Goal: Task Accomplishment & Management: Use online tool/utility

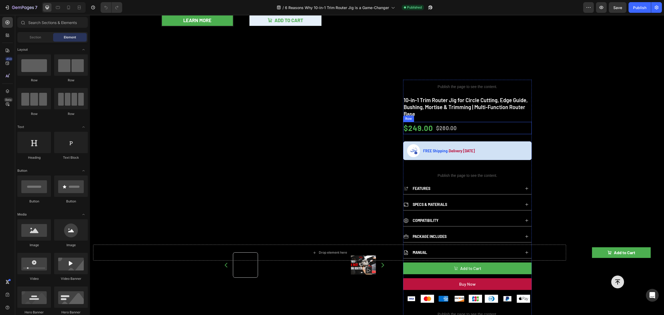
scroll to position [134, 0]
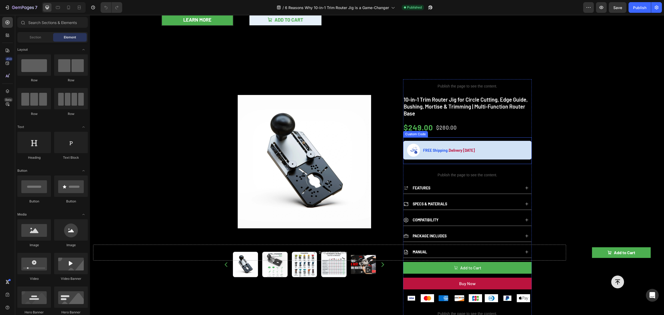
click at [500, 145] on div "FREE Shipping. Delivery [DATE]" at bounding box center [467, 150] width 129 height 19
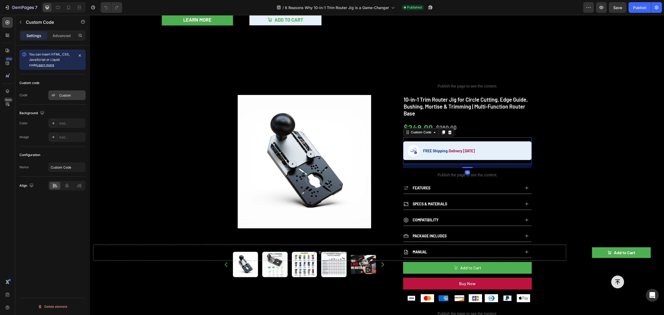
click at [63, 95] on div "Custom" at bounding box center [71, 95] width 25 height 5
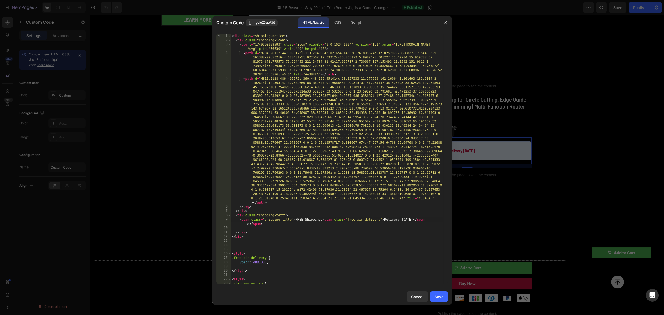
click at [428, 220] on div "< div class = "shipping-notice" > < div class = "shipping-icon" > < svg t = "17…" at bounding box center [337, 163] width 212 height 258
paste textarea "For U.S. only"
click at [407, 232] on div "< div class = "shipping-notice" > < div class = "shipping-icon" > < svg t = "17…" at bounding box center [337, 163] width 212 height 258
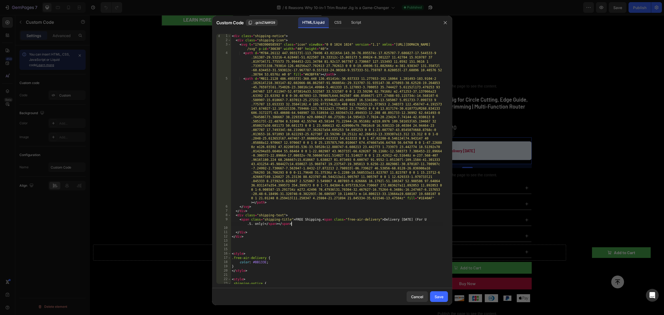
click at [422, 225] on div "< div class = "shipping-notice" > < div class = "shipping-icon" > < svg t = "17…" at bounding box center [337, 163] width 212 height 258
click at [437, 219] on div "< div class = "shipping-notice" > < div class = "shipping-icon" > < svg t = "17…" at bounding box center [337, 163] width 212 height 258
click at [433, 226] on div "< div class = "shipping-notice" > < div class = "shipping-icon" > < svg t = "17…" at bounding box center [337, 163] width 212 height 258
drag, startPoint x: 430, startPoint y: 219, endPoint x: 256, endPoint y: 223, distance: 173.4
click at [256, 223] on div "< div class = "shipping-notice" > < div class = "shipping-icon" > < svg t = "17…" at bounding box center [337, 163] width 212 height 258
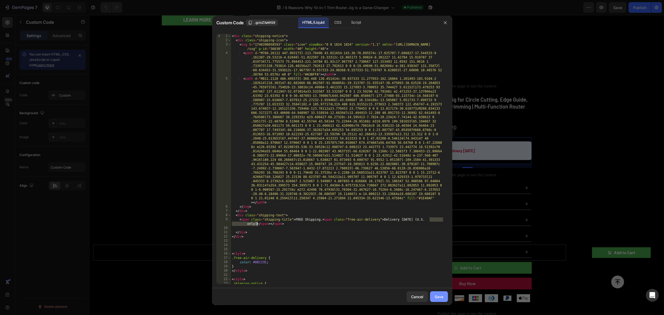
type textarea "<span class="shipping-title">FREE Shipping. <span class="free-air-delivery">Del…"
click at [437, 297] on div "Save" at bounding box center [438, 297] width 9 height 6
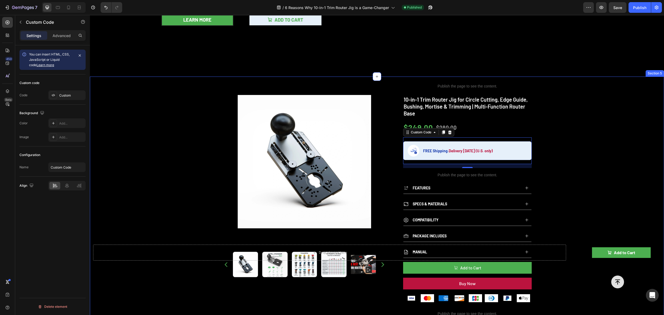
click at [603, 143] on div "Product Images Publish the page to see the content. rating 10-in-1 Trim Router …" at bounding box center [377, 264] width 574 height 374
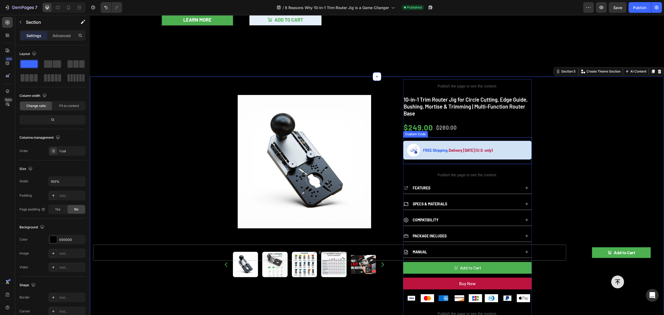
click at [481, 151] on span "FREE Shipping. Delivery within 5 Days (U.S. only)" at bounding box center [475, 150] width 104 height 6
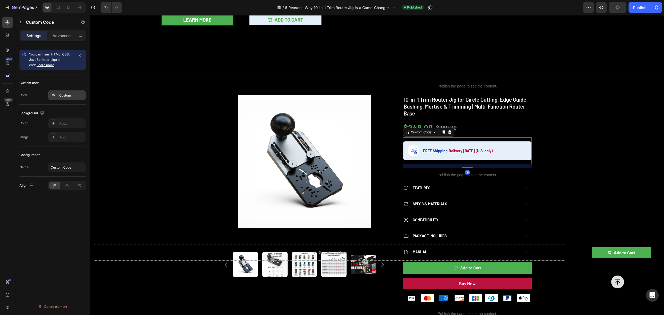
click at [60, 93] on div "Custom" at bounding box center [71, 95] width 25 height 5
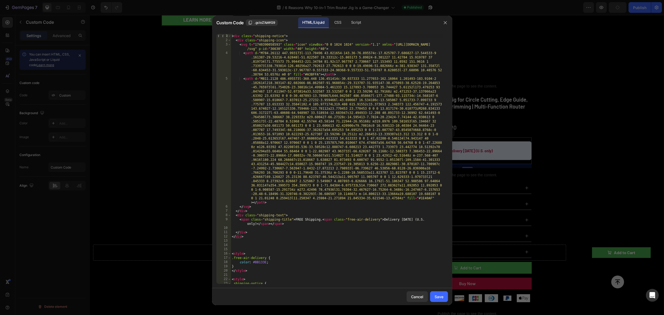
type textarea "<span class="shipping-title">FREE Shipping. <span class="free-air-delivery">Del…"
drag, startPoint x: 293, startPoint y: 220, endPoint x: 295, endPoint y: 225, distance: 5.4
click at [295, 225] on div "< div class = "shipping-notice" > < div class = "shipping-icon" > < svg t = "17…" at bounding box center [337, 163] width 212 height 258
click at [257, 227] on div "< div class = "shipping-notice" > < div class = "shipping-icon" > < svg t = "17…" at bounding box center [337, 163] width 212 height 258
drag, startPoint x: 257, startPoint y: 222, endPoint x: 266, endPoint y: 235, distance: 16.1
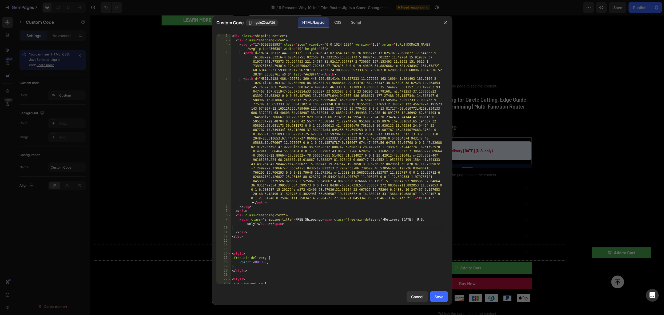
click at [257, 222] on div "< div class = "shipping-notice" > < div class = "shipping-icon" > < svg t = "17…" at bounding box center [337, 163] width 212 height 258
click at [428, 220] on div "< div class = "shipping-notice" > < div class = "shipping-icon" > < svg t = "17…" at bounding box center [337, 163] width 212 height 258
type textarea "<span class="shipping-title">FREE Shipping. <span class="free-air-delivery">Del…"
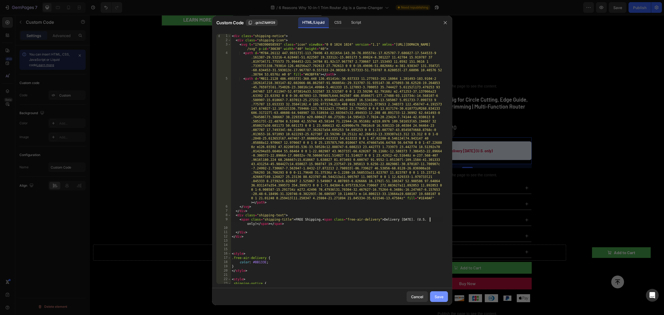
click at [437, 298] on div "Save" at bounding box center [438, 297] width 9 height 6
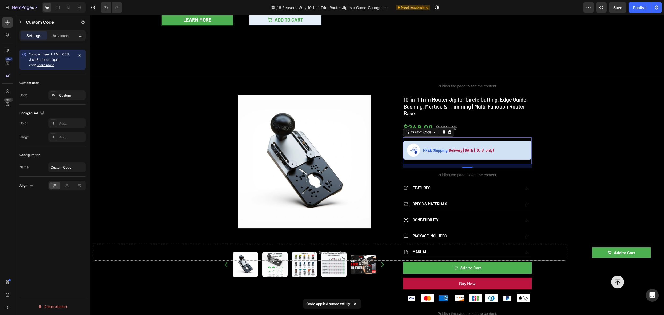
click at [513, 147] on span "FREE Shipping. Delivery within 5 Days. (U.S. only)" at bounding box center [475, 150] width 104 height 6
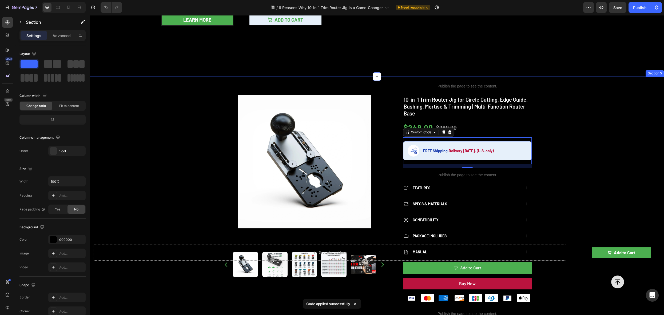
click at [610, 102] on div "Product Images Publish the page to see the content. rating 10-in-1 Trim Router …" at bounding box center [377, 264] width 574 height 374
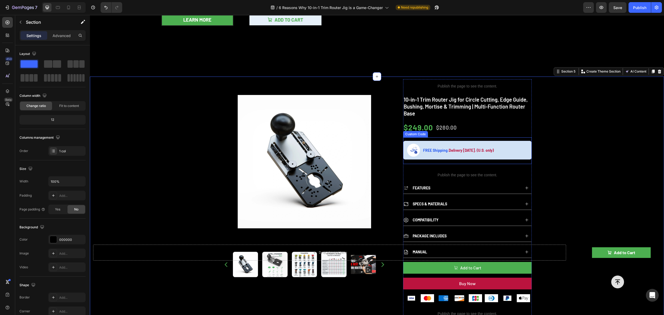
click at [487, 148] on span "Delivery within 5 Days. (U.S. only)" at bounding box center [471, 150] width 45 height 5
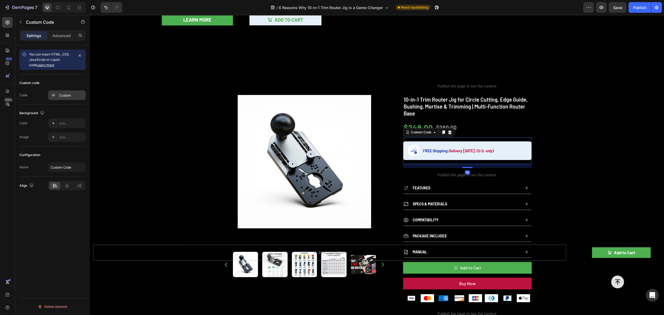
click at [63, 95] on div "Custom" at bounding box center [71, 95] width 25 height 5
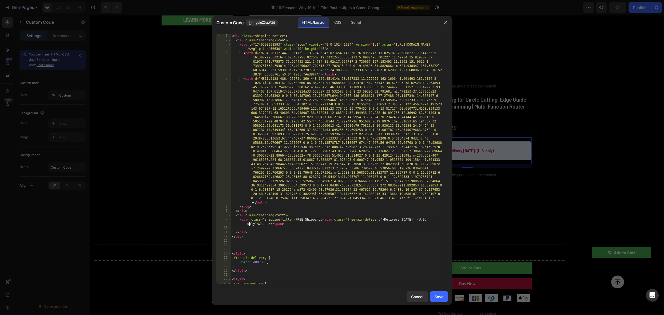
click at [250, 225] on div "< div class = "shipping-notice" > < div class = "shipping-icon" > < svg t = "17…" at bounding box center [337, 163] width 212 height 258
click at [257, 225] on div "< div class = "shipping-notice" > < div class = "shipping-icon" > < svg t = "17…" at bounding box center [337, 163] width 212 height 258
drag, startPoint x: 257, startPoint y: 225, endPoint x: 431, endPoint y: 220, distance: 175.0
click at [431, 220] on div "< div class = "shipping-notice" > < div class = "shipping-icon" > < svg t = "17…" at bounding box center [337, 163] width 212 height 258
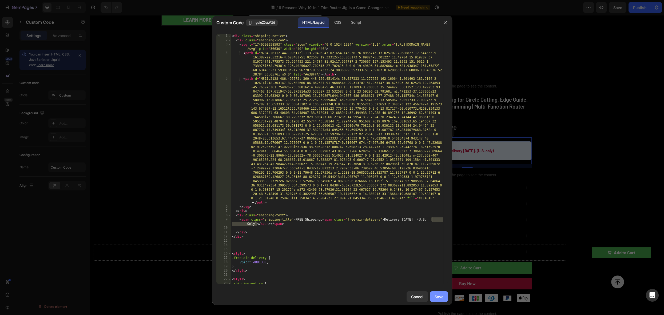
type textarea "<span class="shipping-title">FREE Shipping. <span class="free-air-delivery">Del…"
drag, startPoint x: 434, startPoint y: 297, endPoint x: 443, endPoint y: 287, distance: 13.4
click at [434, 297] on button "Save" at bounding box center [439, 296] width 18 height 11
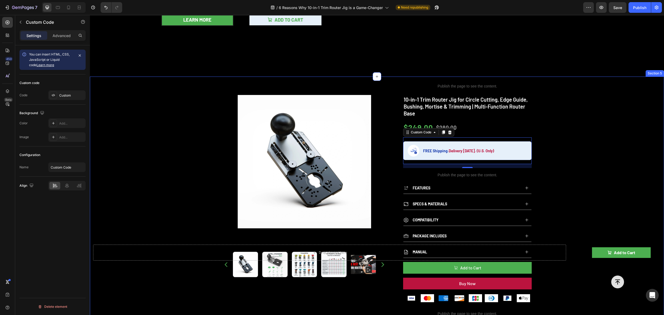
click at [586, 157] on div "Product Images Publish the page to see the content. rating 10-in-1 Trim Router …" at bounding box center [377, 264] width 574 height 374
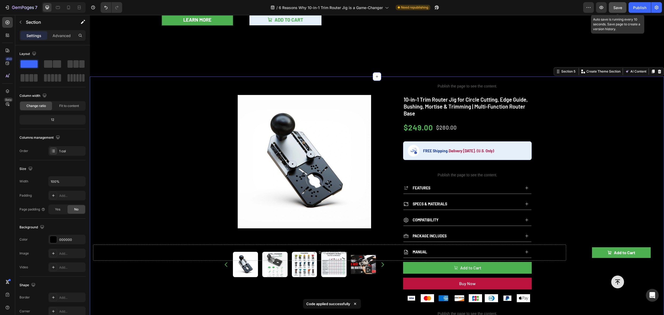
click at [621, 7] on span "Save" at bounding box center [617, 7] width 9 height 5
click at [639, 9] on div "Publish" at bounding box center [639, 8] width 13 height 6
drag, startPoint x: 613, startPoint y: 122, endPoint x: 597, endPoint y: 114, distance: 17.2
click at [613, 122] on div "Product Images Publish the page to see the content. rating 10-in-1 Trim Router …" at bounding box center [377, 264] width 574 height 374
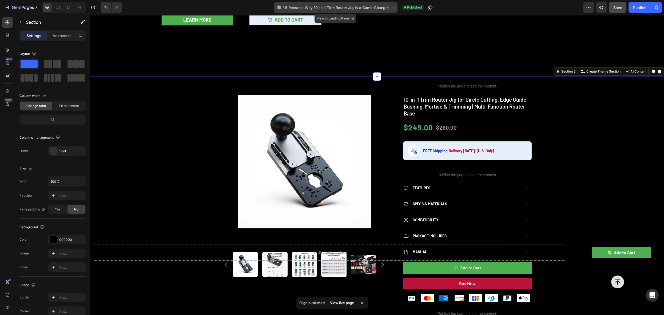
click at [376, 10] on span "6 Reasons Why 10-in-1 Trim Router Jig is a Game-Changer" at bounding box center [337, 8] width 104 height 6
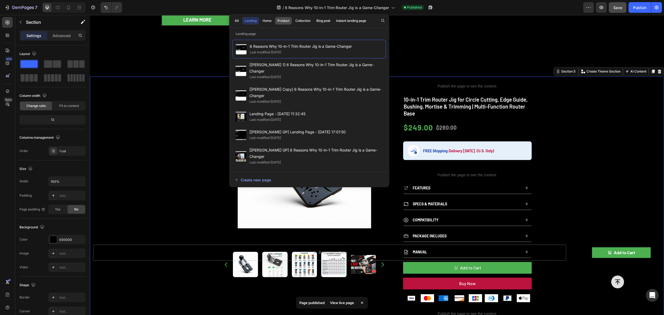
click at [277, 21] on div "Product" at bounding box center [283, 20] width 12 height 5
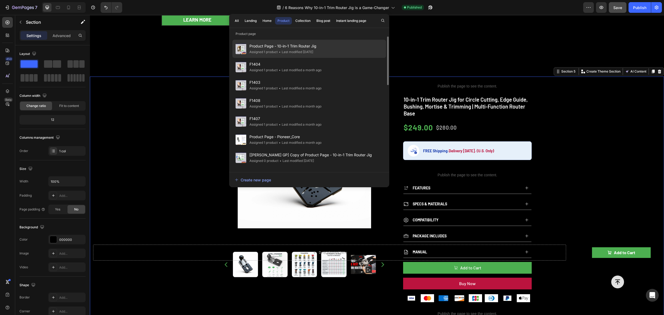
click at [285, 48] on span "Product Page - 10-in-1 Trim Router Jig" at bounding box center [282, 46] width 67 height 6
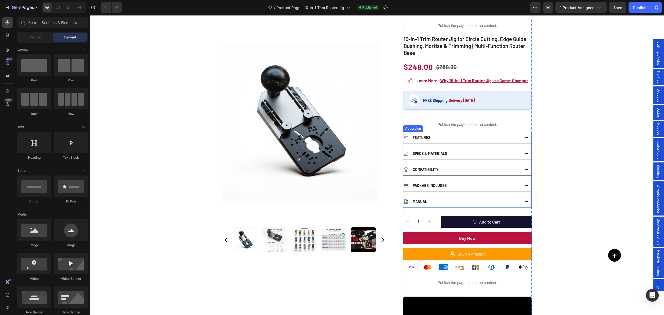
scroll to position [17, 0]
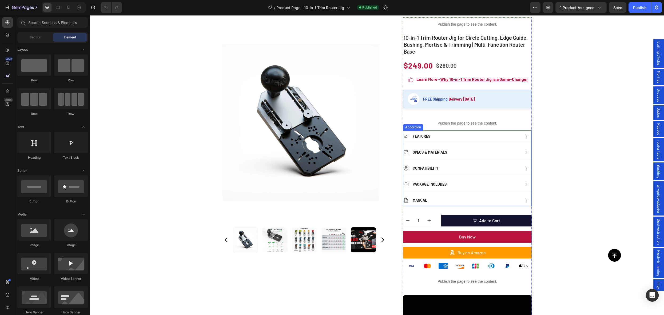
click at [481, 168] on div "COMPATIBILITY" at bounding box center [461, 168] width 117 height 7
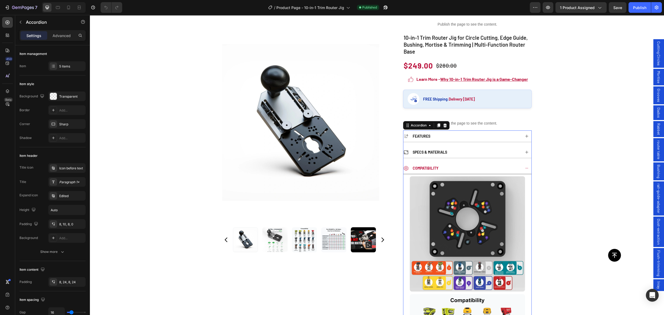
click at [480, 166] on div "COMPATIBILITY" at bounding box center [461, 168] width 117 height 7
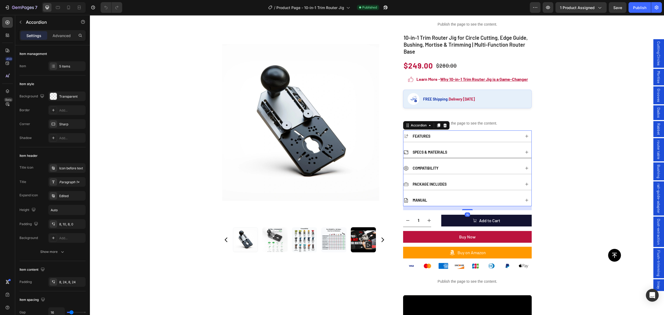
click at [475, 152] on div "Specs & Materials" at bounding box center [461, 152] width 117 height 7
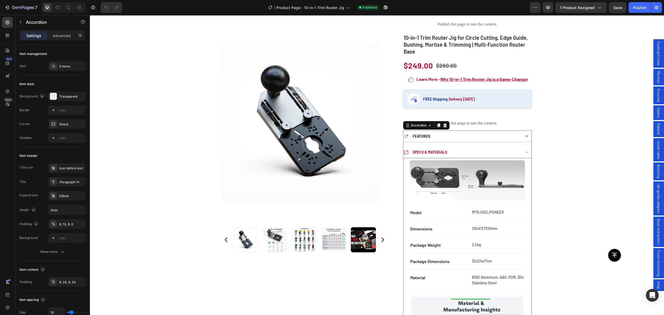
click at [475, 150] on div "Specs & Materials" at bounding box center [461, 152] width 117 height 7
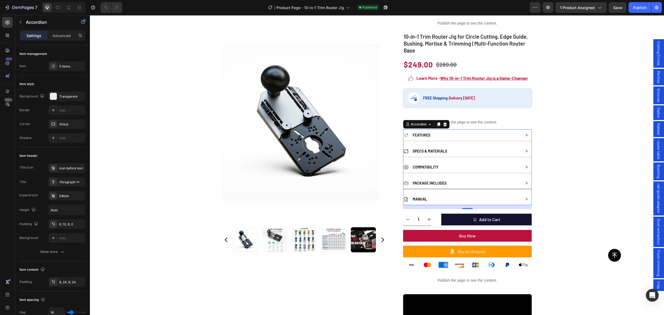
scroll to position [18, 0]
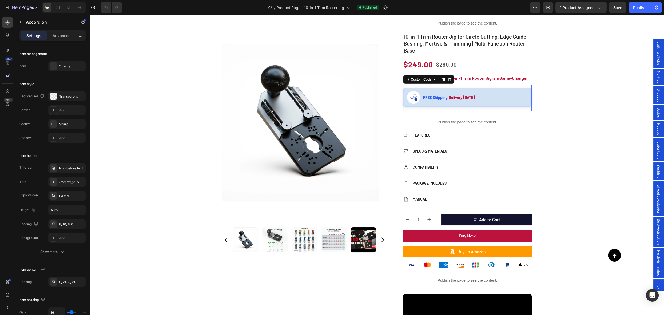
click at [483, 97] on span "FREE Shipping. Delivery [DATE]" at bounding box center [475, 98] width 104 height 6
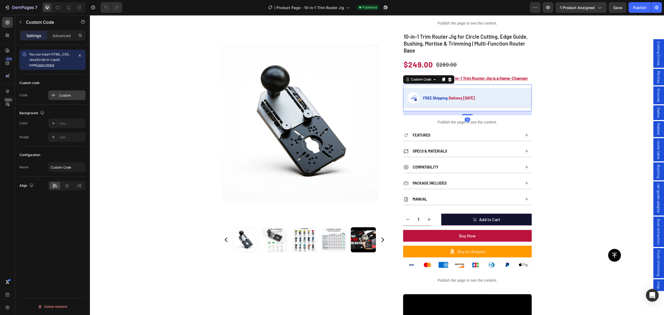
click at [65, 95] on div "Custom" at bounding box center [71, 95] width 25 height 5
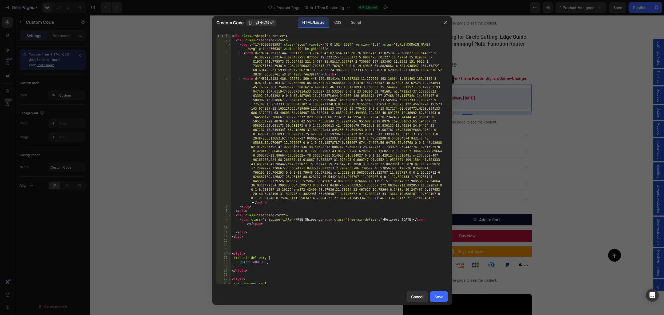
click at [428, 218] on div "< div class = "shipping-notice" > < div class = "shipping-icon" > < svg t = "17…" at bounding box center [337, 163] width 212 height 258
paste textarea "(U.S. Only)"
type textarea "<span class="shipping-title">FREE Shipping. <span class="free-air-delivery">Del…"
click at [438, 299] on div "Save" at bounding box center [438, 297] width 9 height 6
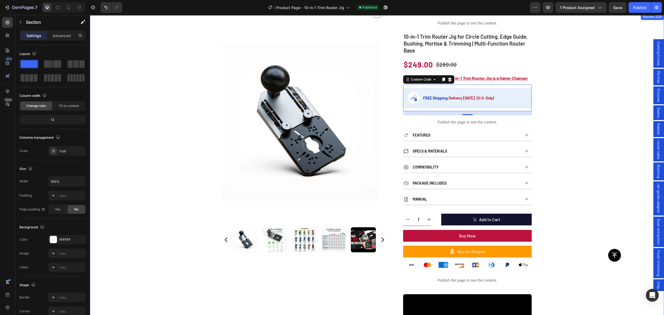
click at [576, 137] on div "Product Images Publish the page to see the content. rating 10-in-1 Trim Router …" at bounding box center [377, 228] width 574 height 428
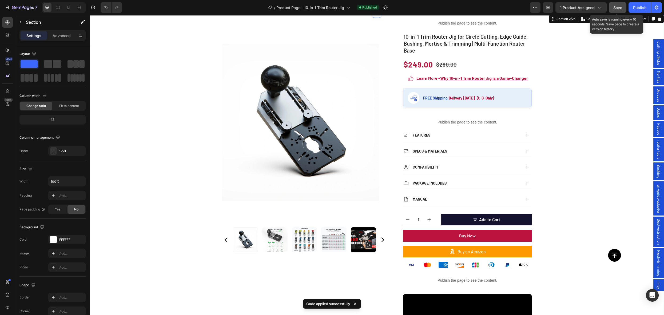
click at [617, 8] on span "Save" at bounding box center [617, 7] width 9 height 5
click at [638, 11] on button "Publish" at bounding box center [639, 7] width 22 height 11
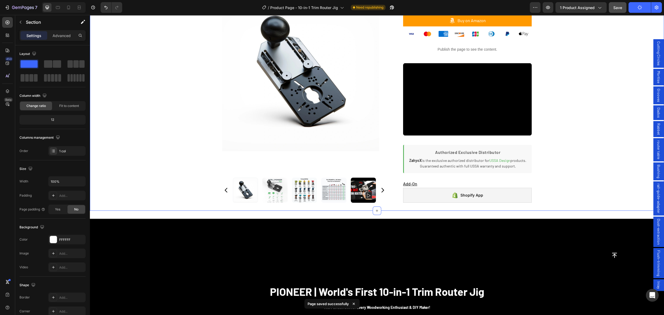
scroll to position [238, 0]
